Goal: Check status: Check status

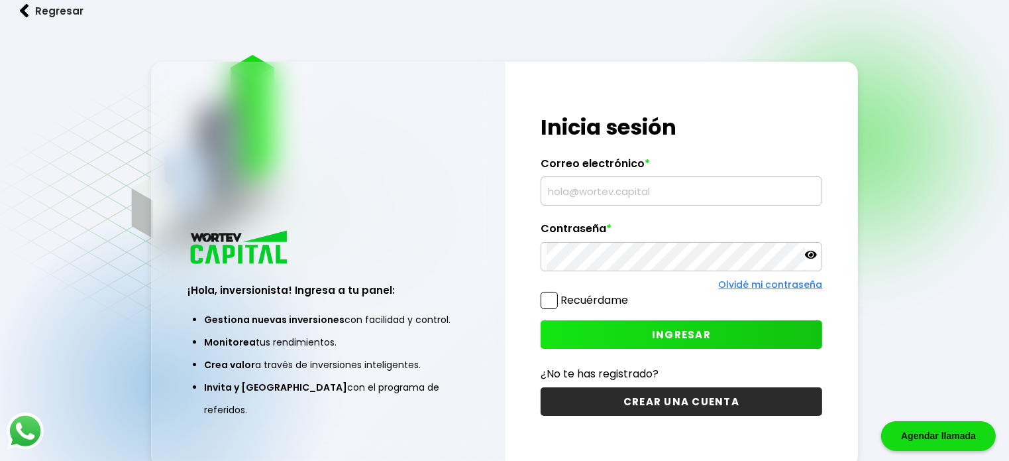
click at [605, 182] on input "text" at bounding box center [682, 191] width 270 height 28
type input "[EMAIL_ADDRESS][DOMAIN_NAME]"
click at [604, 331] on button "INGRESAR" at bounding box center [682, 334] width 282 height 28
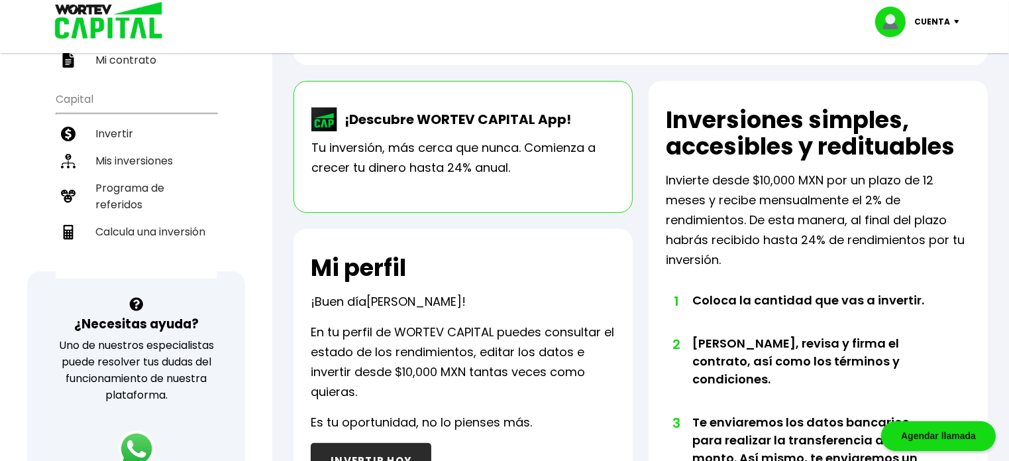
scroll to position [265, 0]
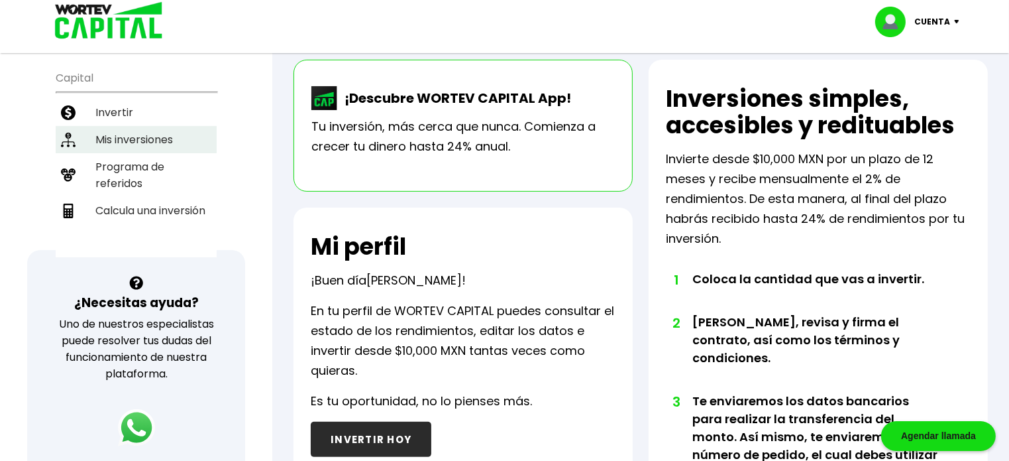
click at [151, 126] on li "Mis inversiones" at bounding box center [136, 139] width 161 height 27
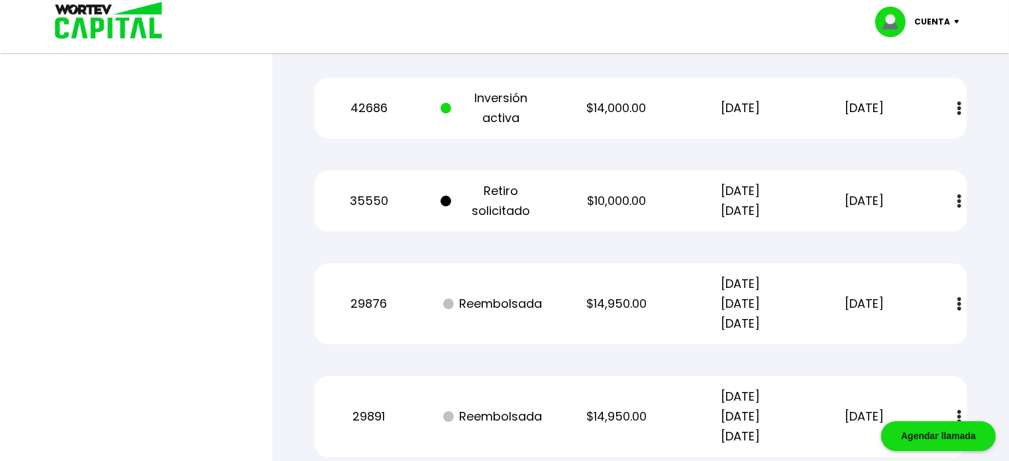
scroll to position [4506, 0]
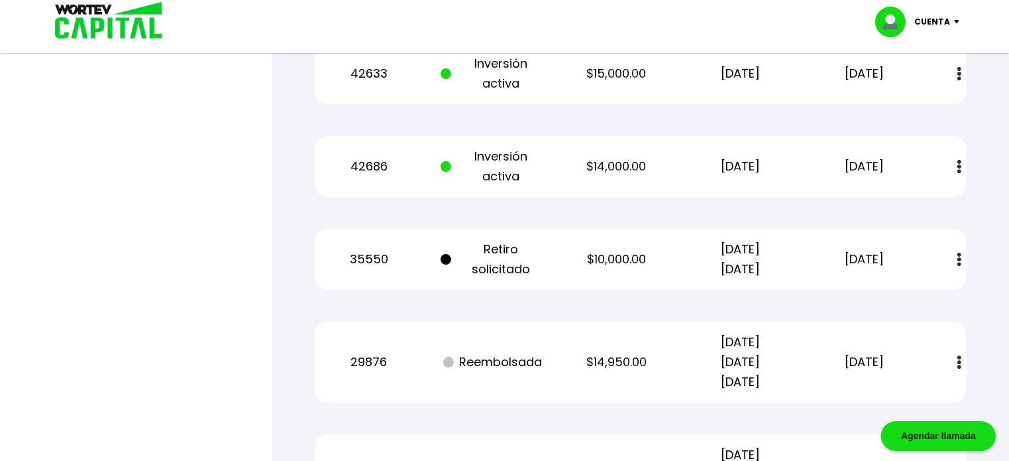
click at [959, 254] on img at bounding box center [959, 259] width 4 height 14
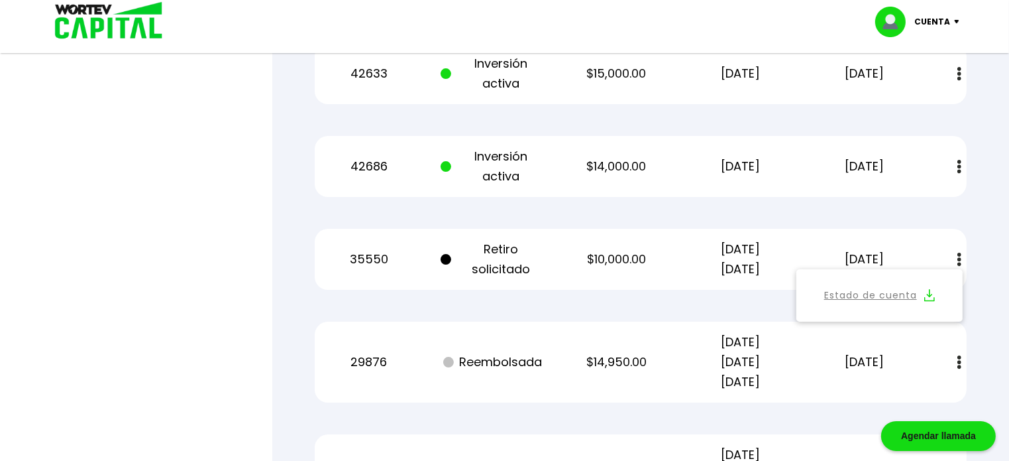
click at [931, 16] on p "Cuenta" at bounding box center [933, 22] width 36 height 20
click at [928, 80] on li "Cerrar sesión" at bounding box center [919, 88] width 106 height 27
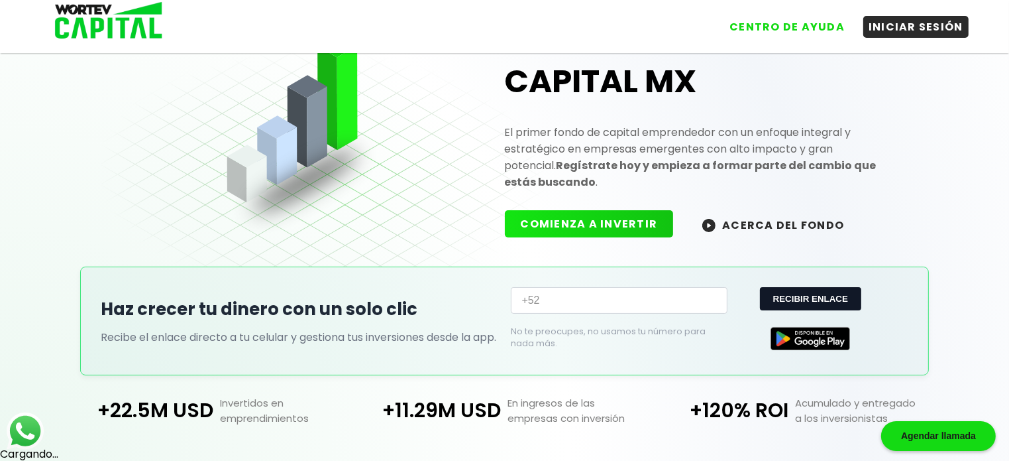
scroll to position [354, 0]
